Goal: Task Accomplishment & Management: Use online tool/utility

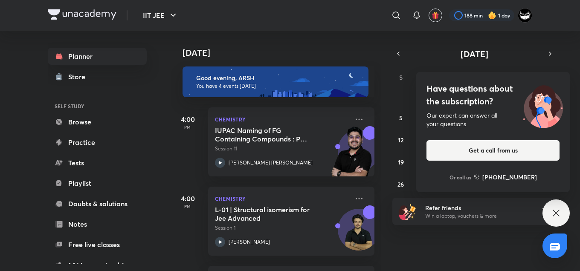
click at [481, 108] on div "Have questions about the subscription? Our expert can answer all your questions…" at bounding box center [492, 132] width 153 height 120
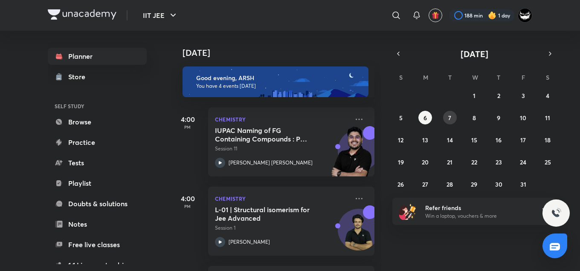
click at [454, 113] on button "7" at bounding box center [450, 118] width 14 height 14
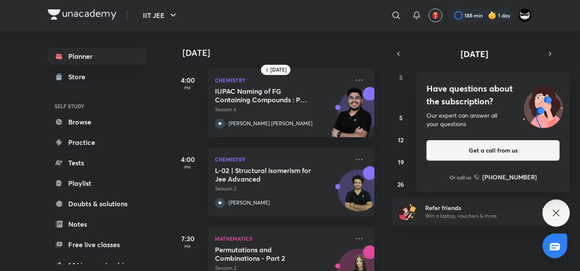
scroll to position [117, 0]
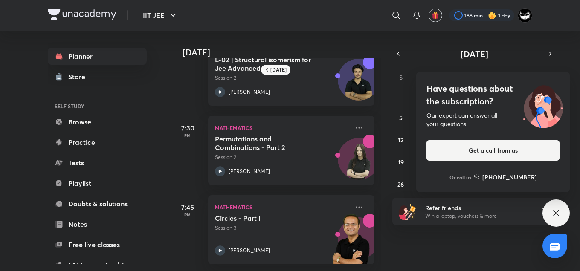
click at [483, 93] on h4 "Have questions about the subscription?" at bounding box center [492, 95] width 133 height 26
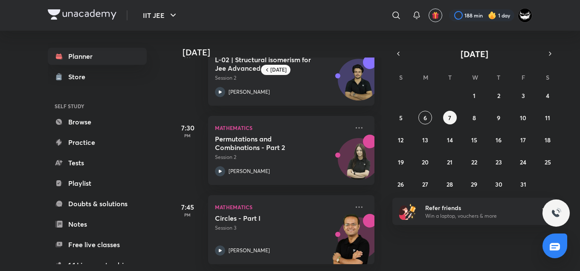
click at [342, 12] on div "​" at bounding box center [326, 15] width 157 height 20
